Goal: Find specific page/section: Find specific page/section

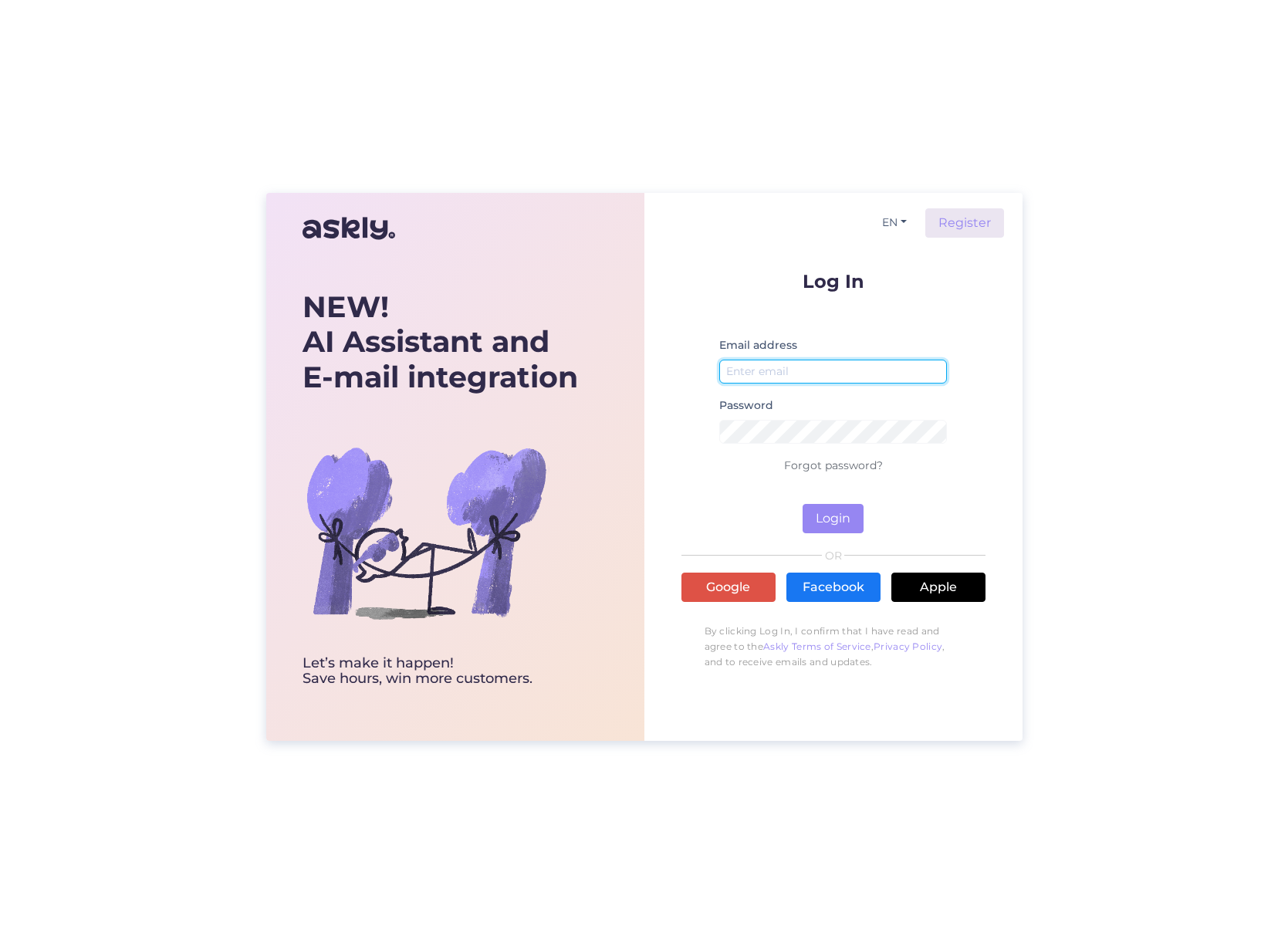
type input "[EMAIL_ADDRESS][DOMAIN_NAME]"
drag, startPoint x: 828, startPoint y: 519, endPoint x: 818, endPoint y: 515, distance: 10.8
click at [828, 520] on button "Login" at bounding box center [833, 518] width 61 height 29
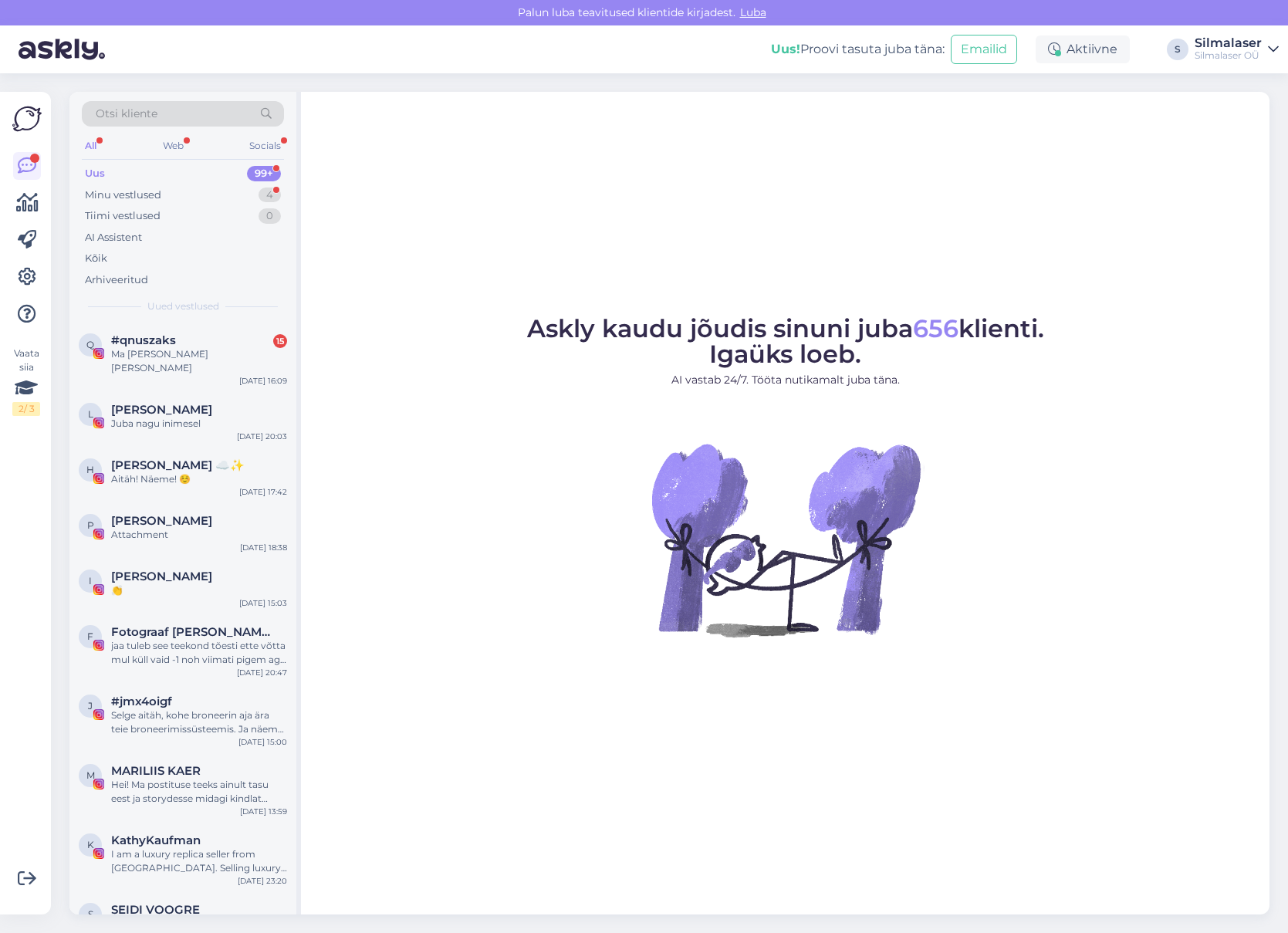
click at [192, 117] on div "Otsi kliente" at bounding box center [183, 113] width 202 height 26
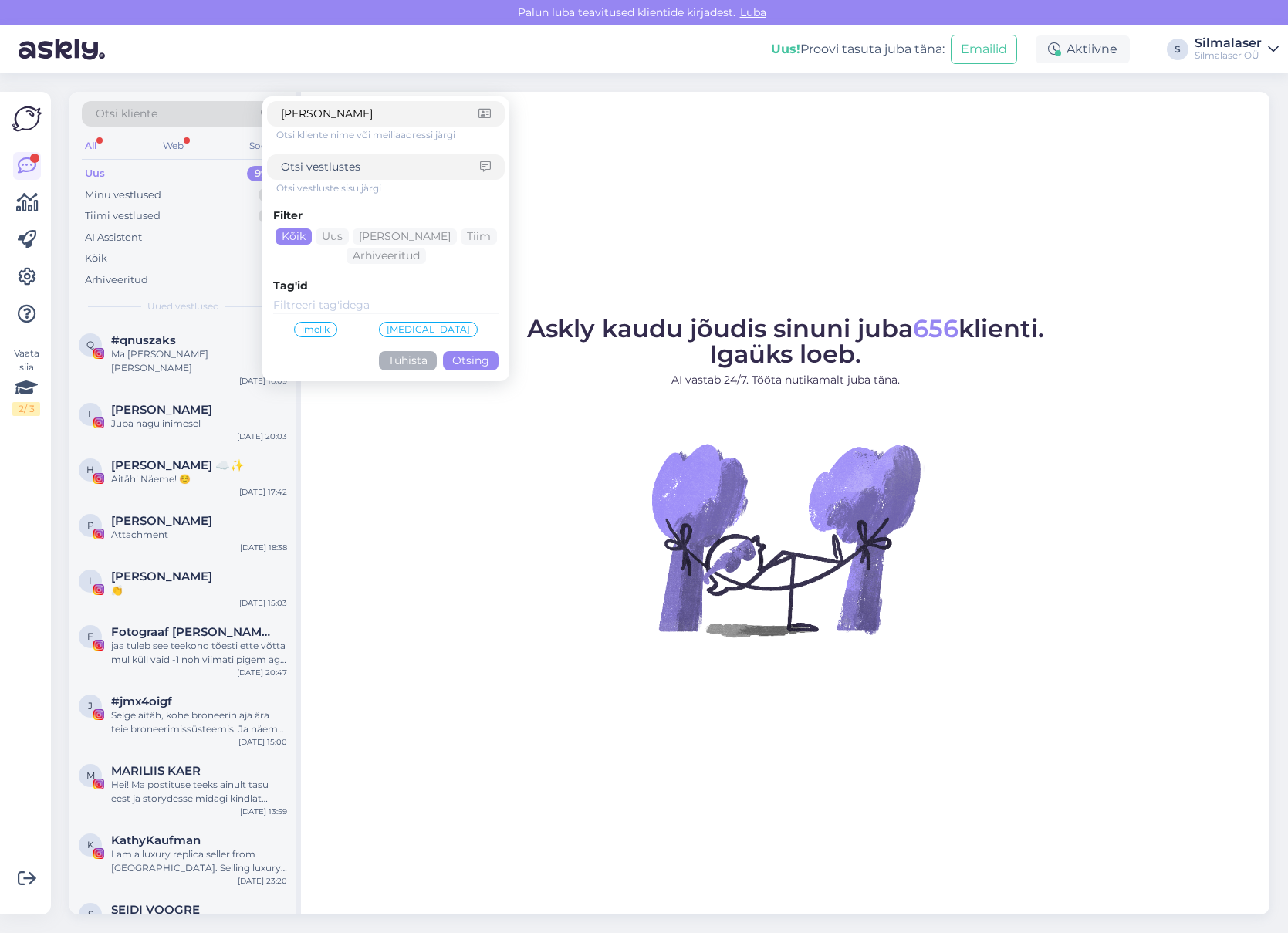
type input "[PERSON_NAME]"
click at [473, 358] on button "Otsing" at bounding box center [470, 361] width 56 height 19
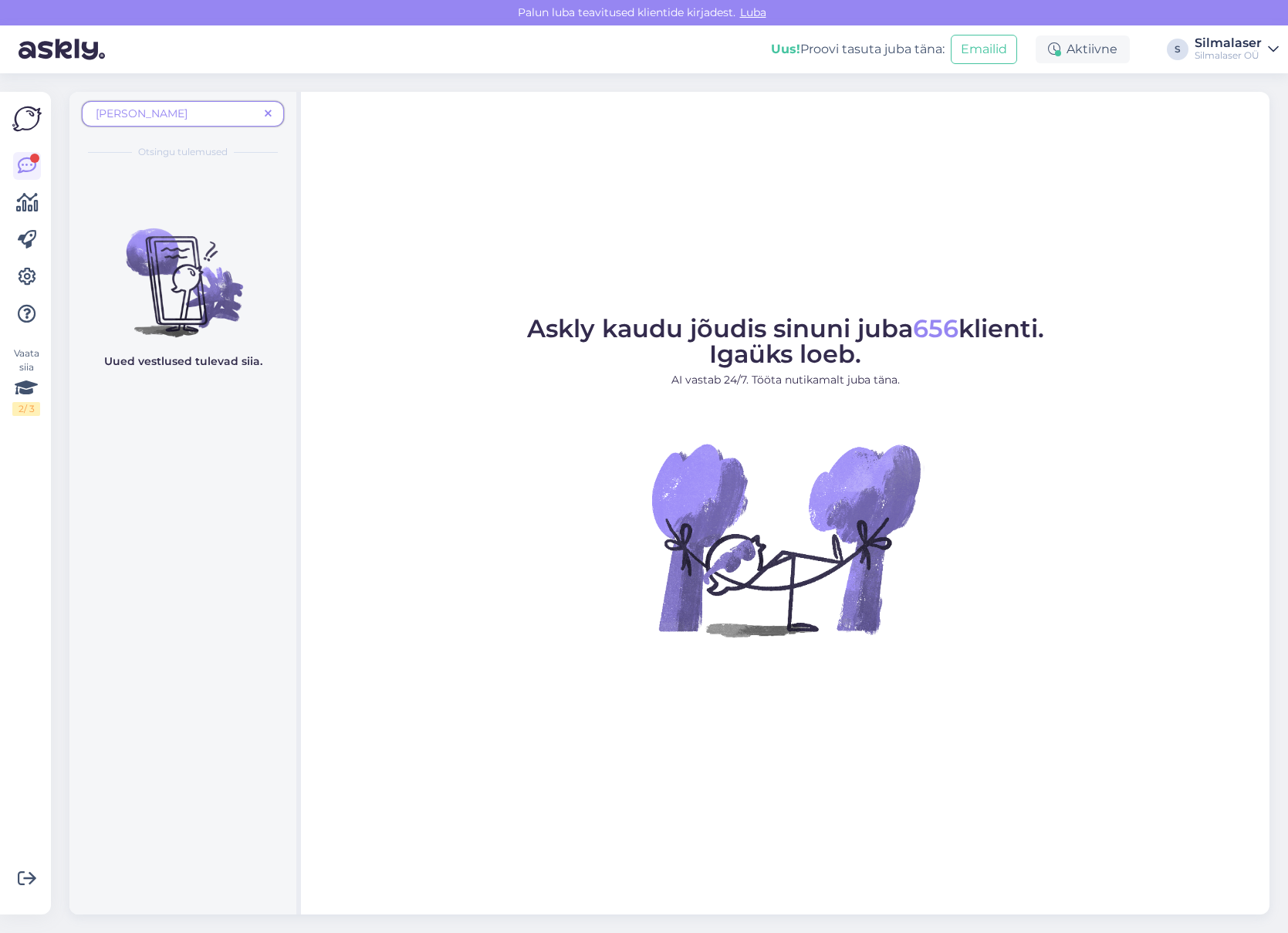
click at [272, 113] on span at bounding box center [268, 113] width 19 height 16
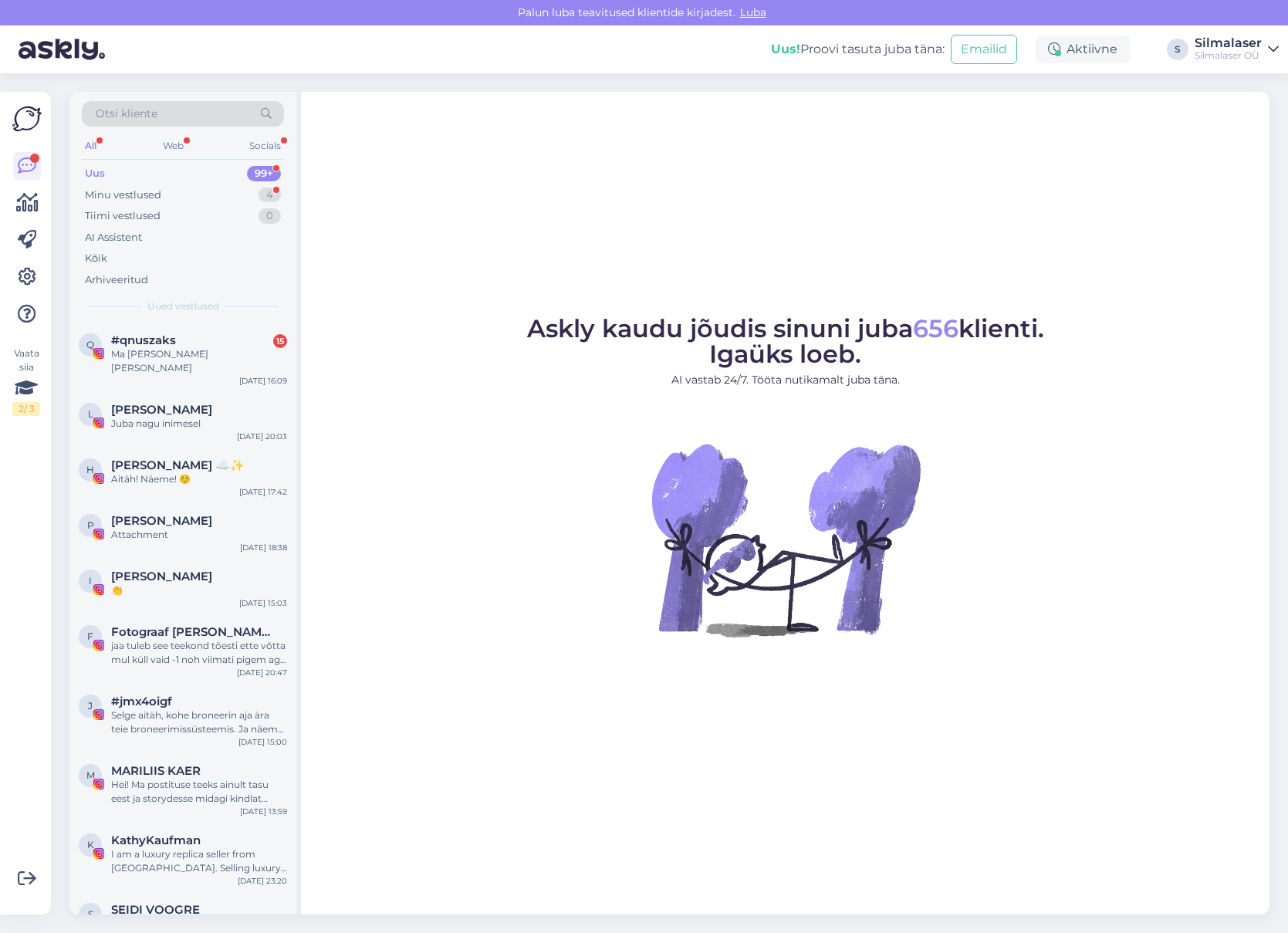
click at [182, 109] on div "Otsi kliente" at bounding box center [183, 113] width 202 height 26
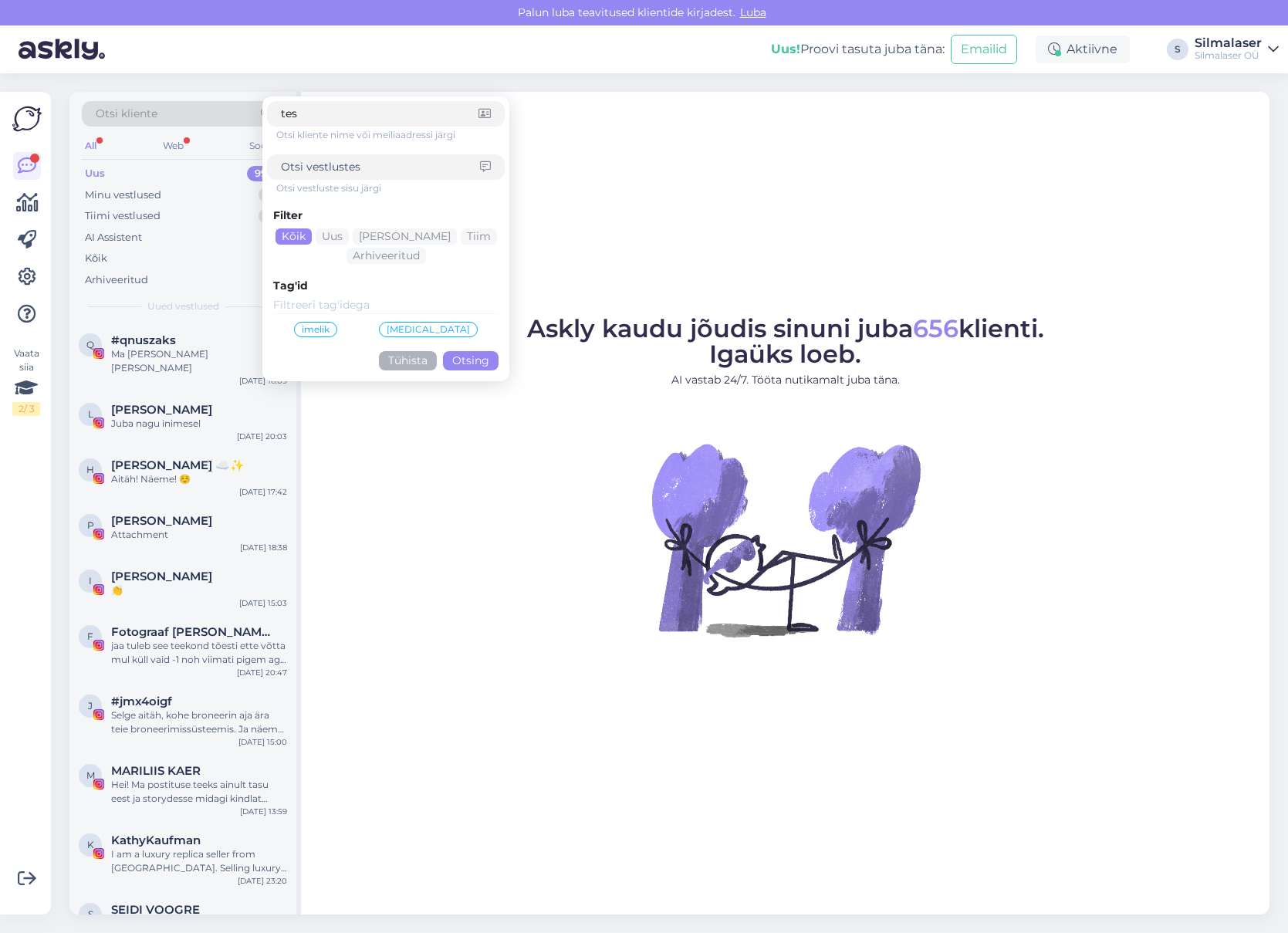
type input "tess"
click at [470, 361] on button "Otsing" at bounding box center [470, 361] width 56 height 19
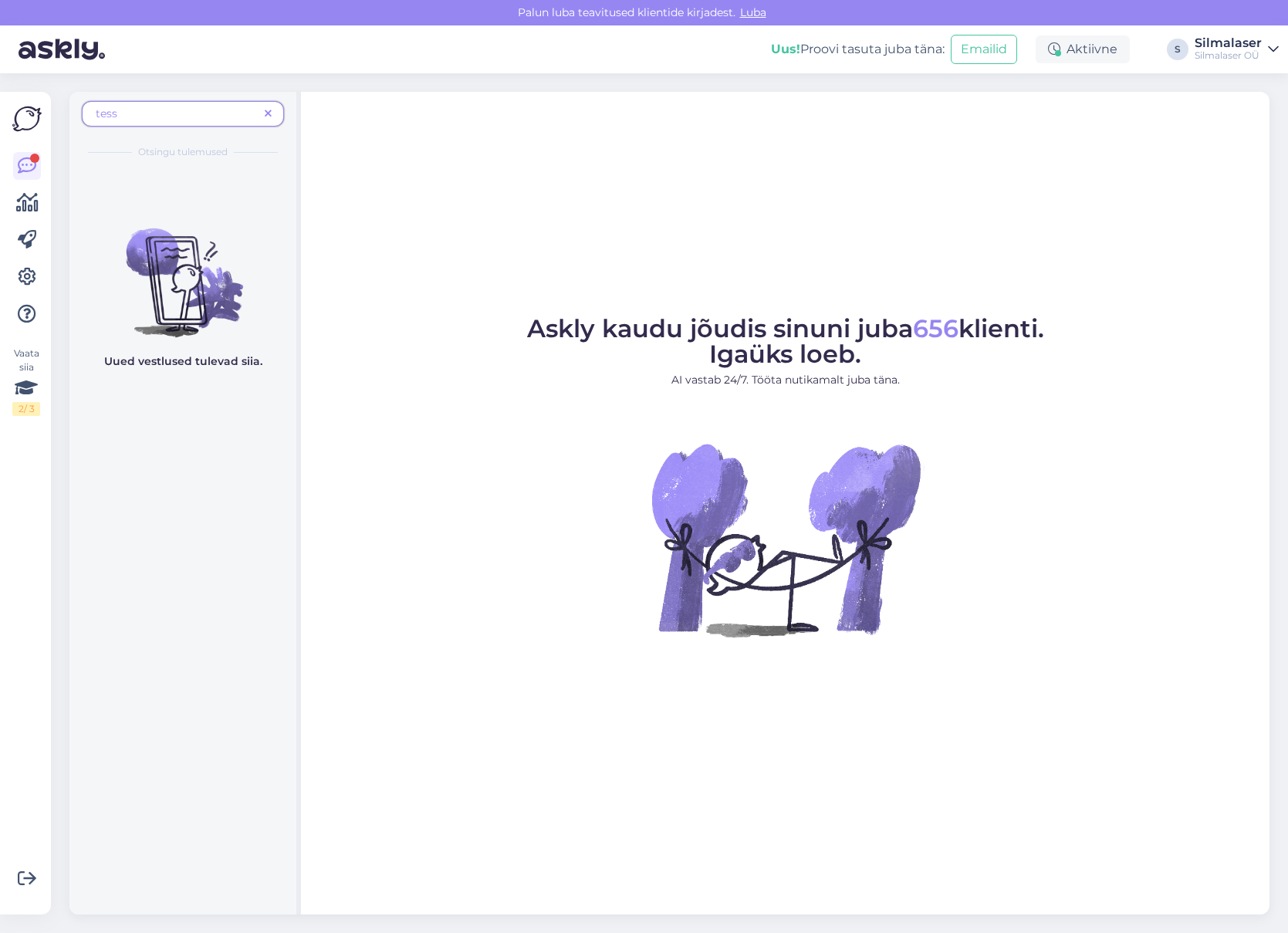
click at [272, 109] on span at bounding box center [268, 113] width 19 height 16
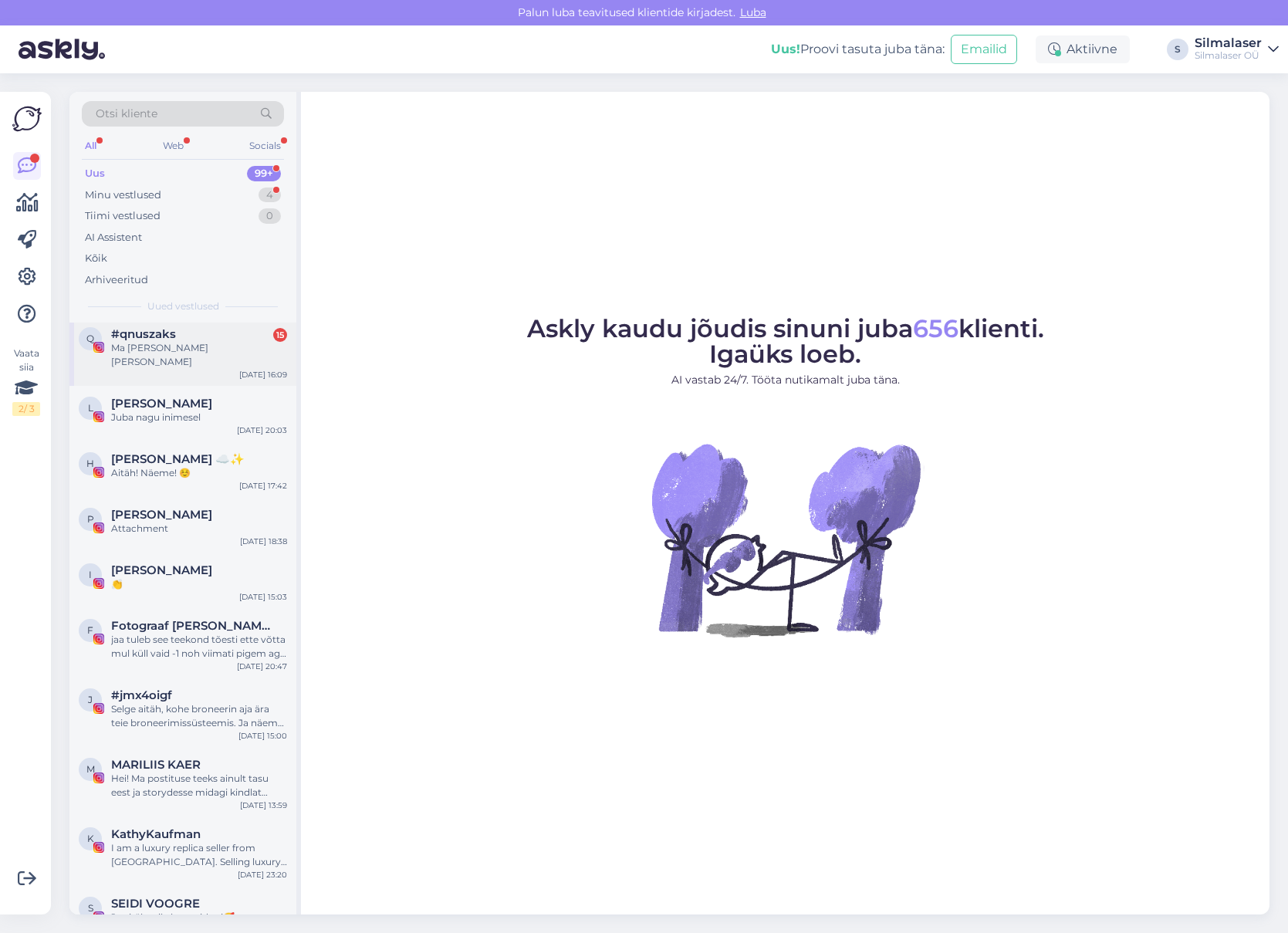
click at [158, 341] on div "#qnuszaks 15 Ma [PERSON_NAME] [PERSON_NAME]" at bounding box center [199, 348] width 176 height 42
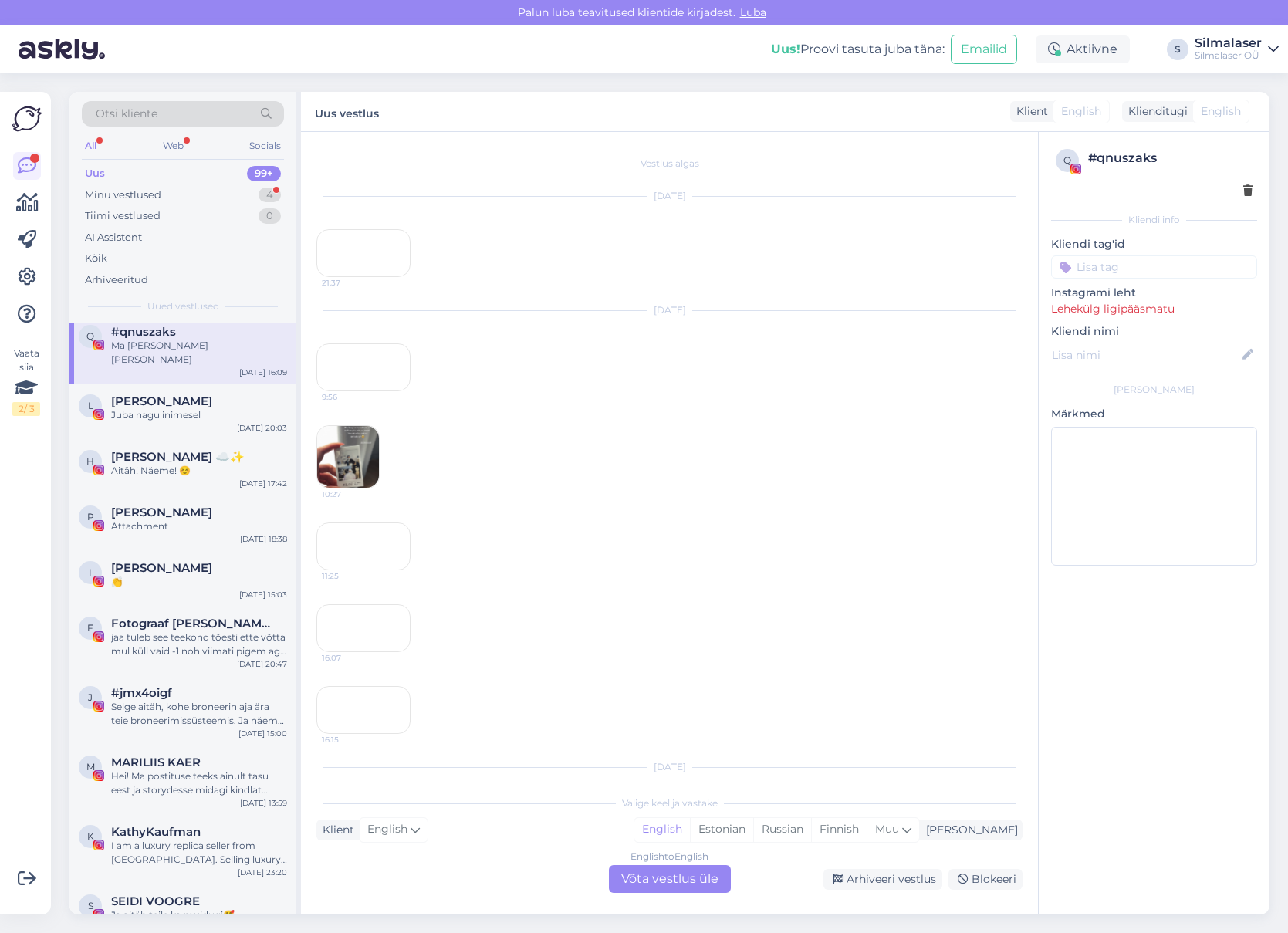
scroll to position [1525, 0]
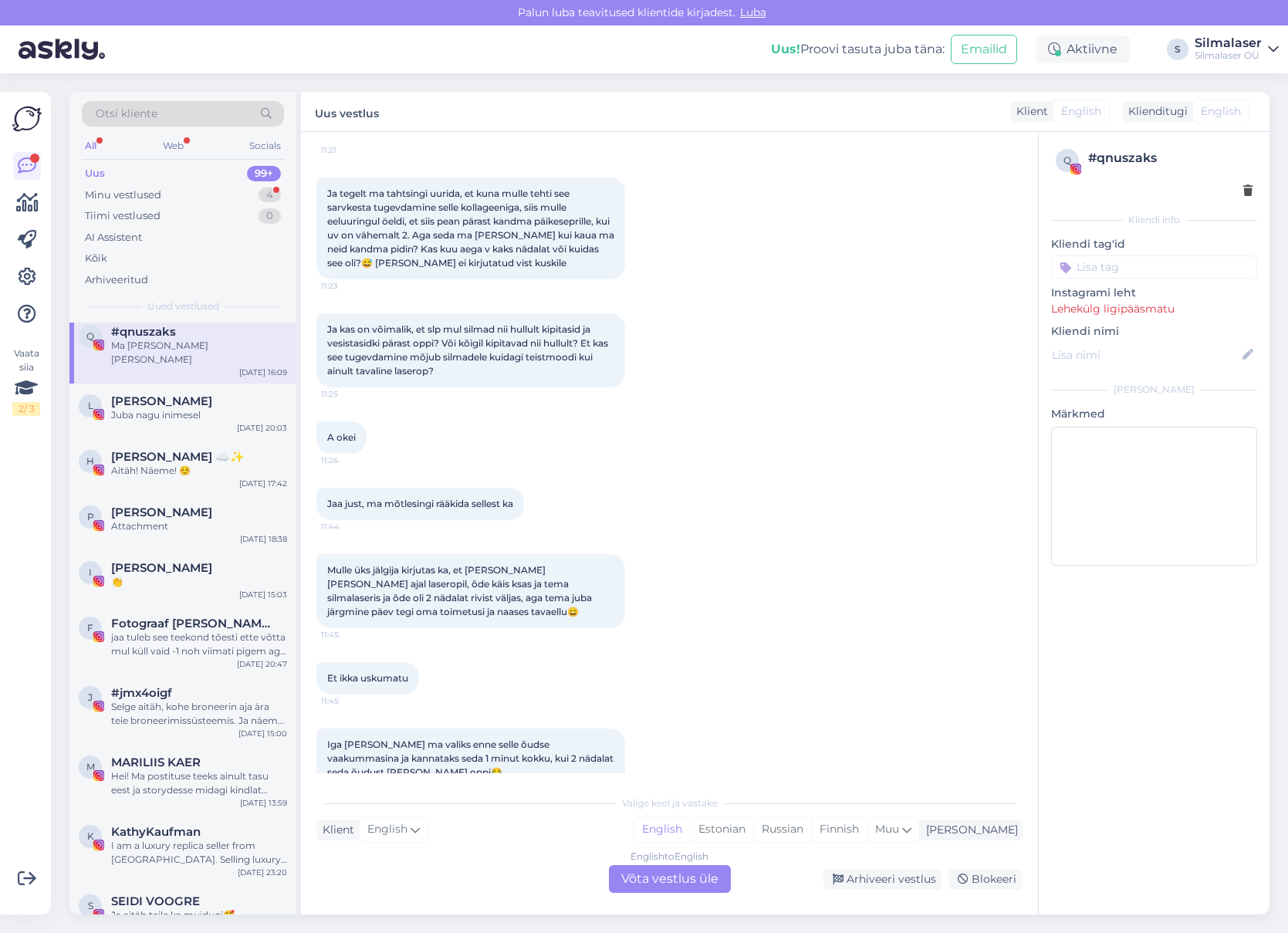
click at [150, 108] on span "Otsi kliente" at bounding box center [127, 113] width 62 height 16
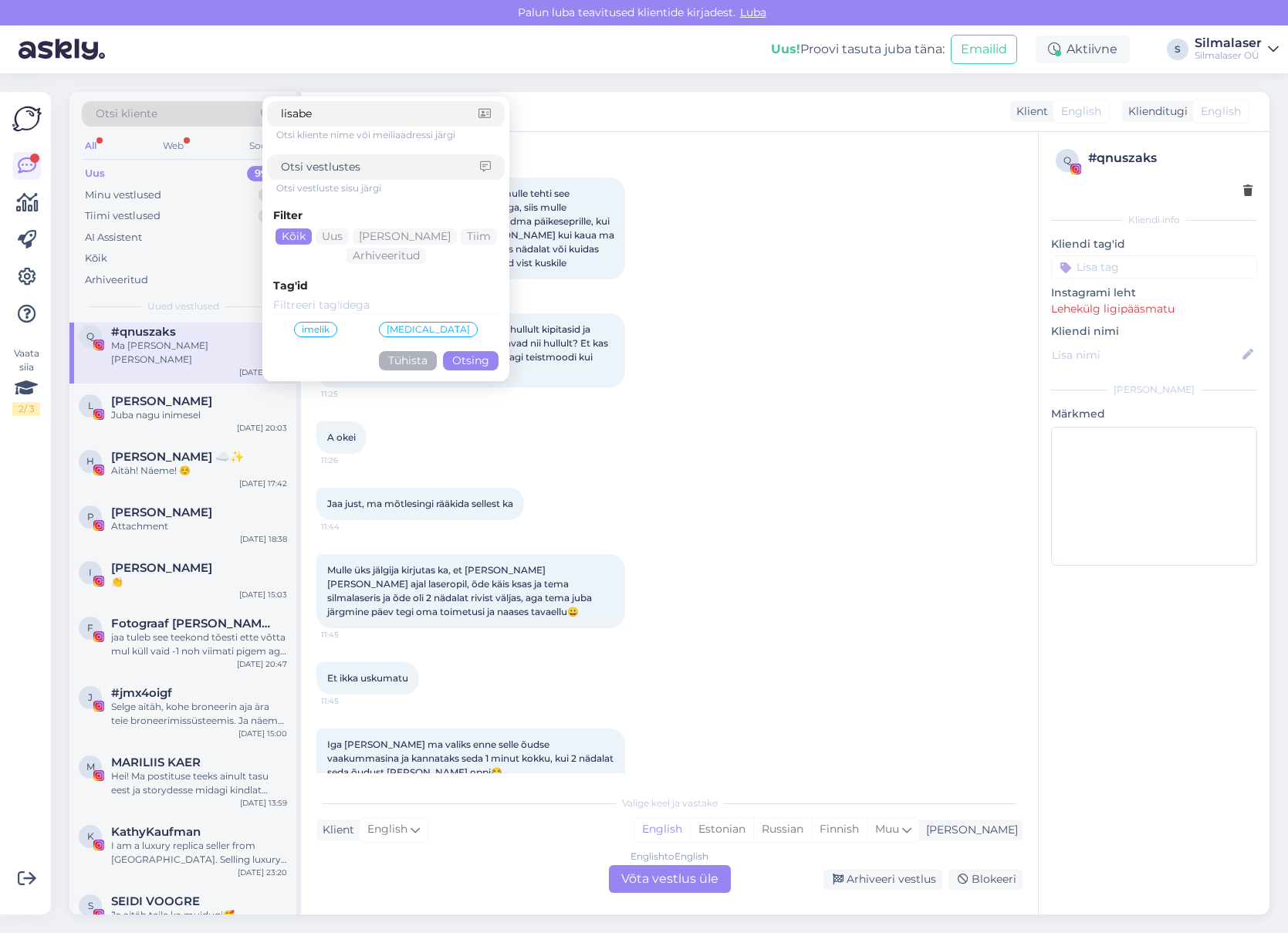
type input "lisabet"
click at [470, 361] on button "Otsing" at bounding box center [470, 361] width 56 height 19
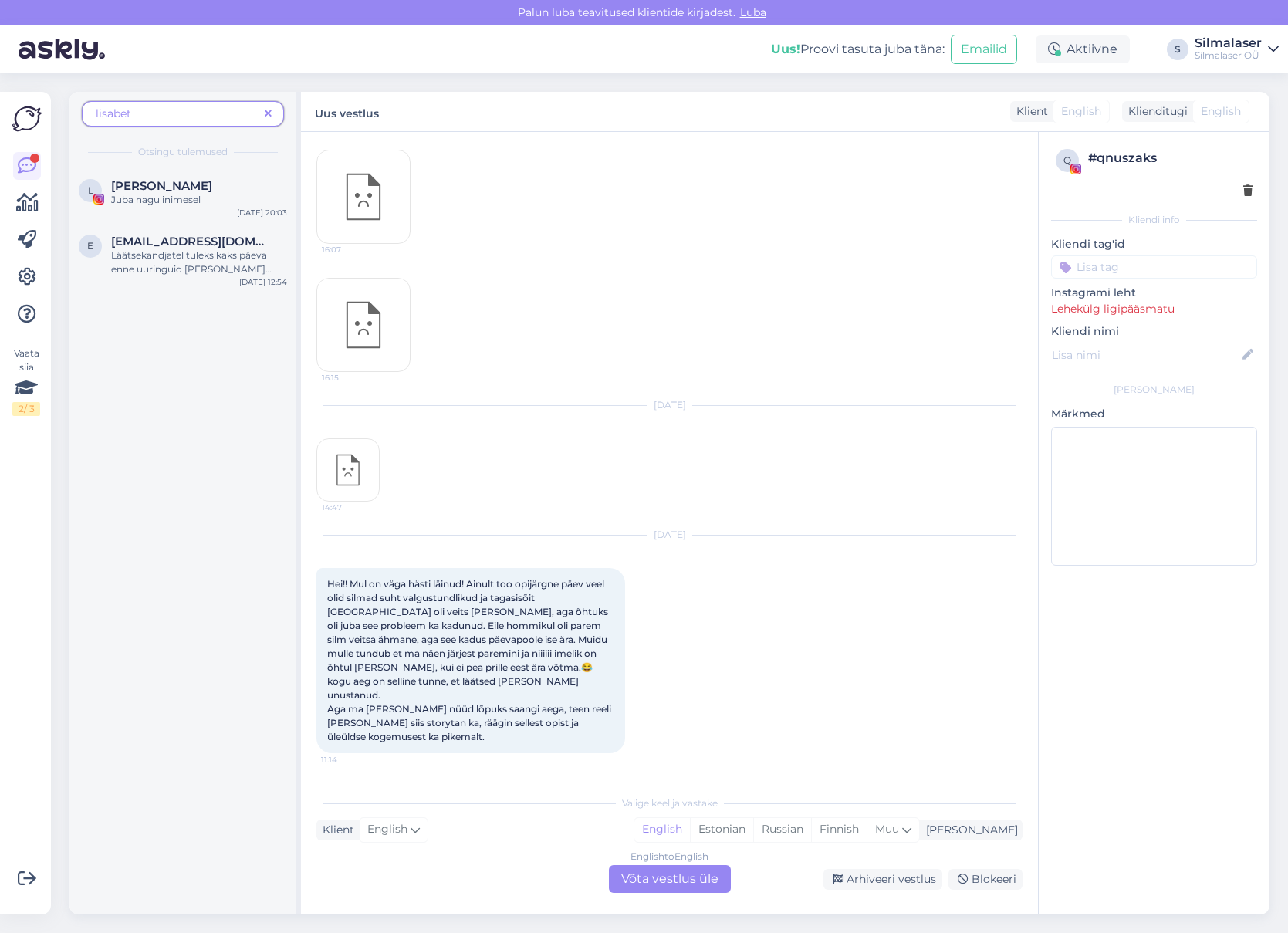
scroll to position [588, 0]
click at [265, 112] on icon at bounding box center [268, 113] width 7 height 11
